Goal: Information Seeking & Learning: Learn about a topic

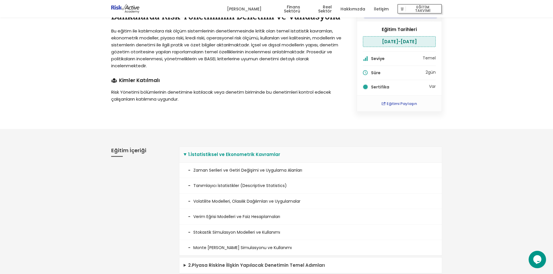
scroll to position [145, 0]
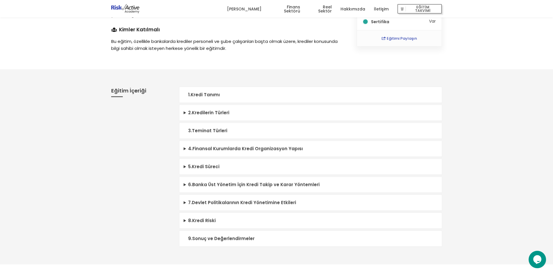
scroll to position [87, 0]
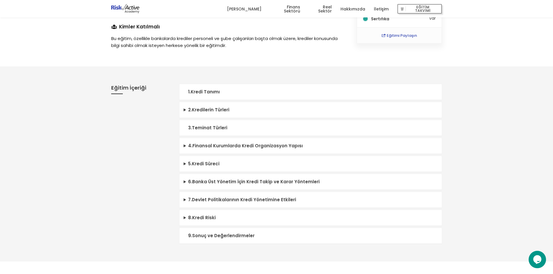
drag, startPoint x: 199, startPoint y: 91, endPoint x: 195, endPoint y: 95, distance: 5.5
click at [199, 91] on summary "1 . Kredi Tanımı" at bounding box center [310, 92] width 263 height 16
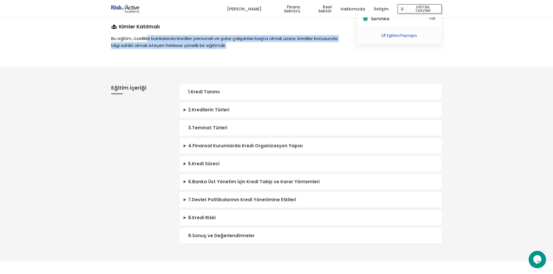
drag, startPoint x: 148, startPoint y: 35, endPoint x: 263, endPoint y: 43, distance: 115.6
click at [263, 43] on p "Bu eğitim, özellikle bankalarda krediler personeli ve şube çalışanları başta ol…" at bounding box center [227, 42] width 233 height 14
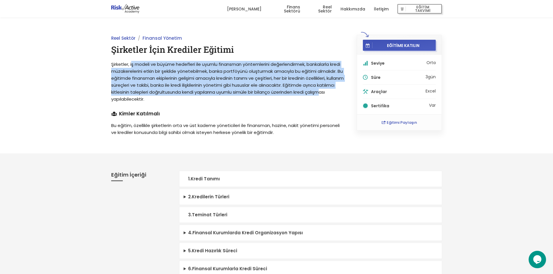
drag, startPoint x: 133, startPoint y: 66, endPoint x: 165, endPoint y: 122, distance: 64.4
click at [162, 112] on div "Reel Sektör Finansal Yönetim Şirketler İçin Krediler Eğitimi Şirketler, iş mode…" at bounding box center [228, 85] width 246 height 101
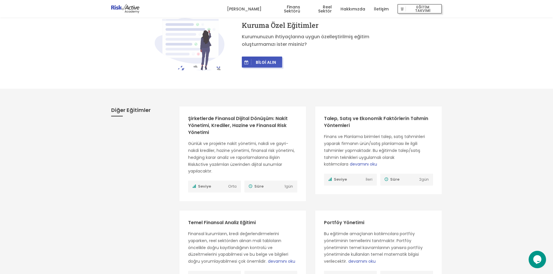
scroll to position [494, 0]
